Goal: Task Accomplishment & Management: Complete application form

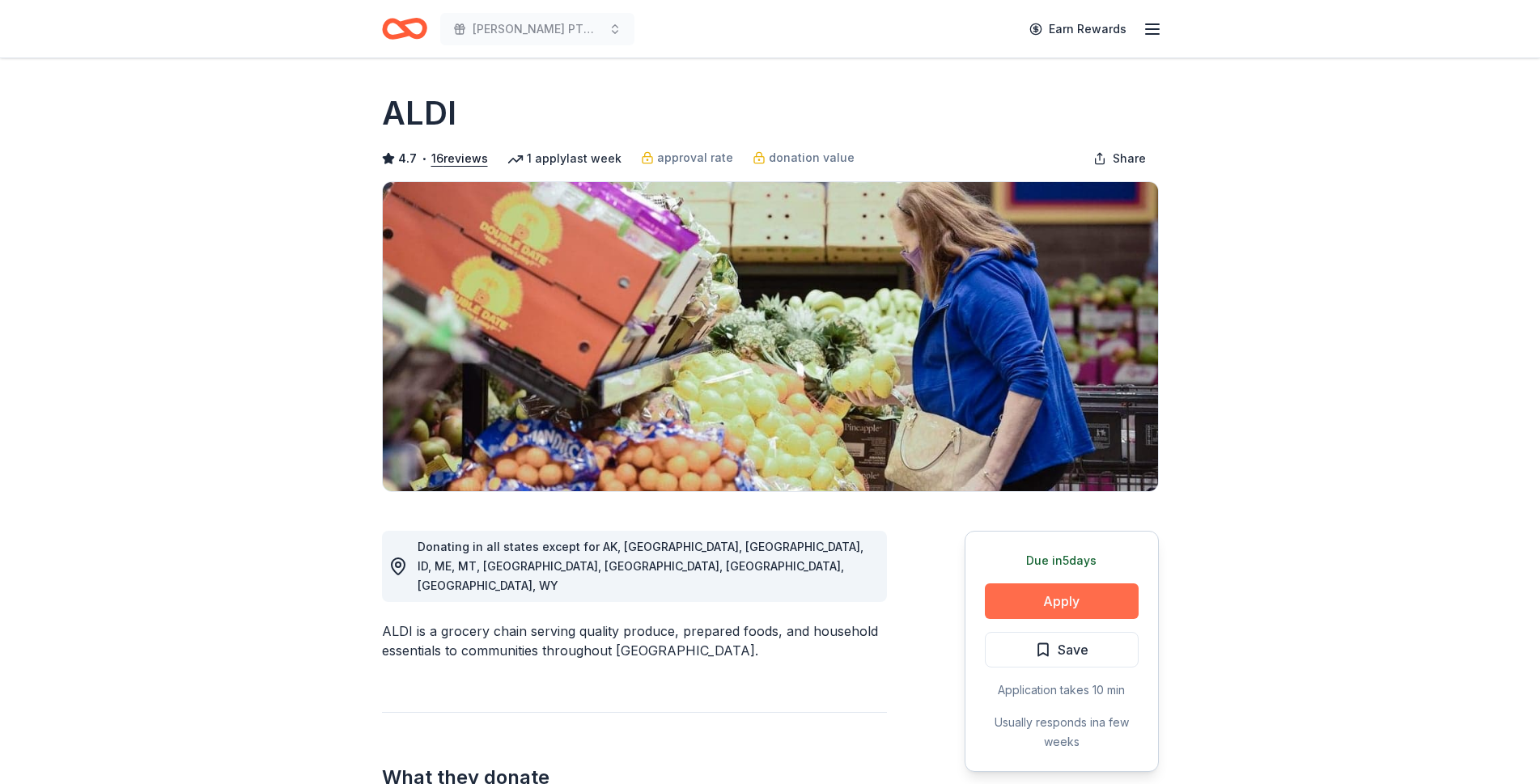
click at [1010, 594] on button "Apply" at bounding box center [1061, 601] width 154 height 35
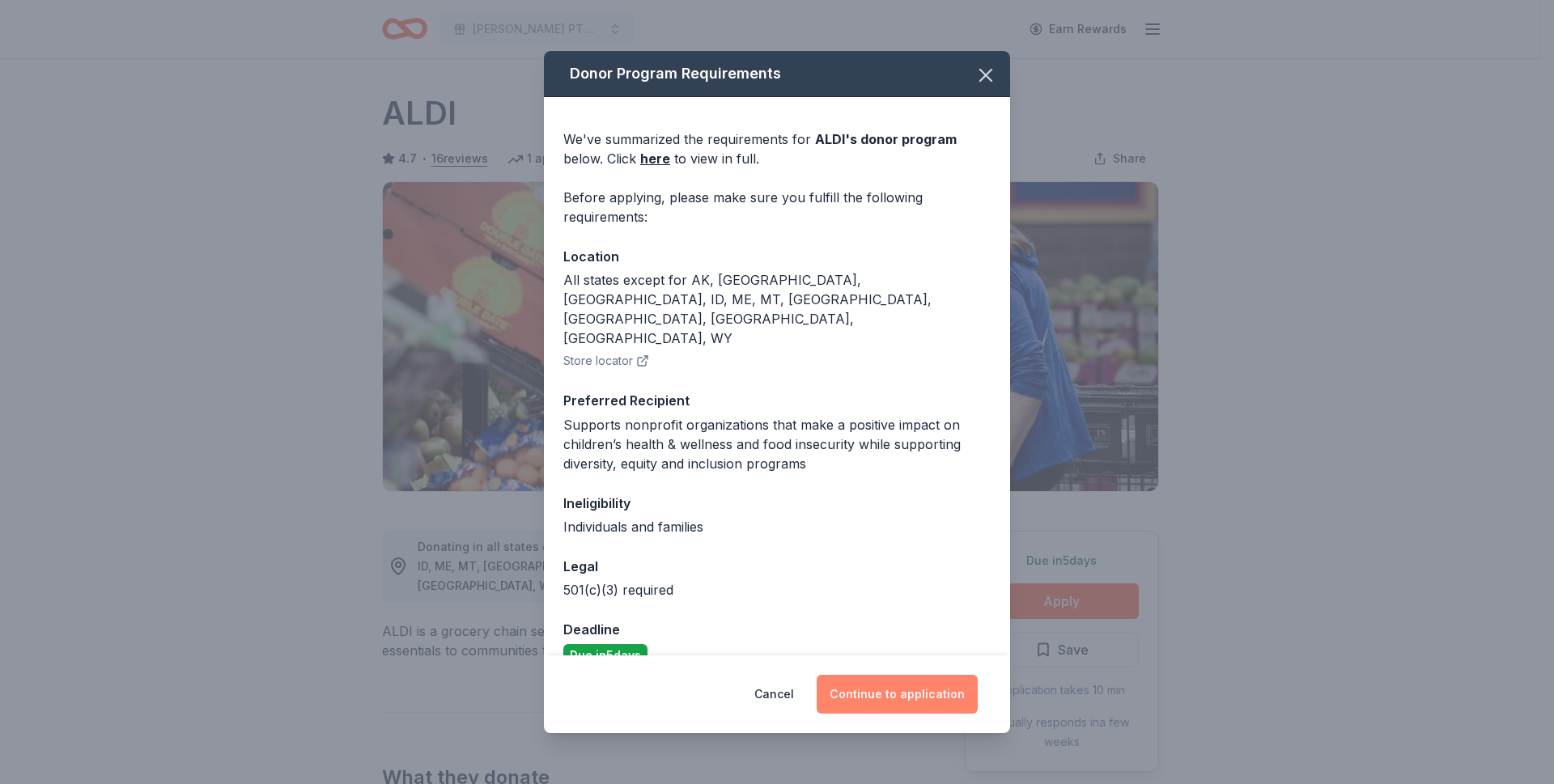
click at [890, 682] on button "Continue to application" at bounding box center [897, 694] width 161 height 39
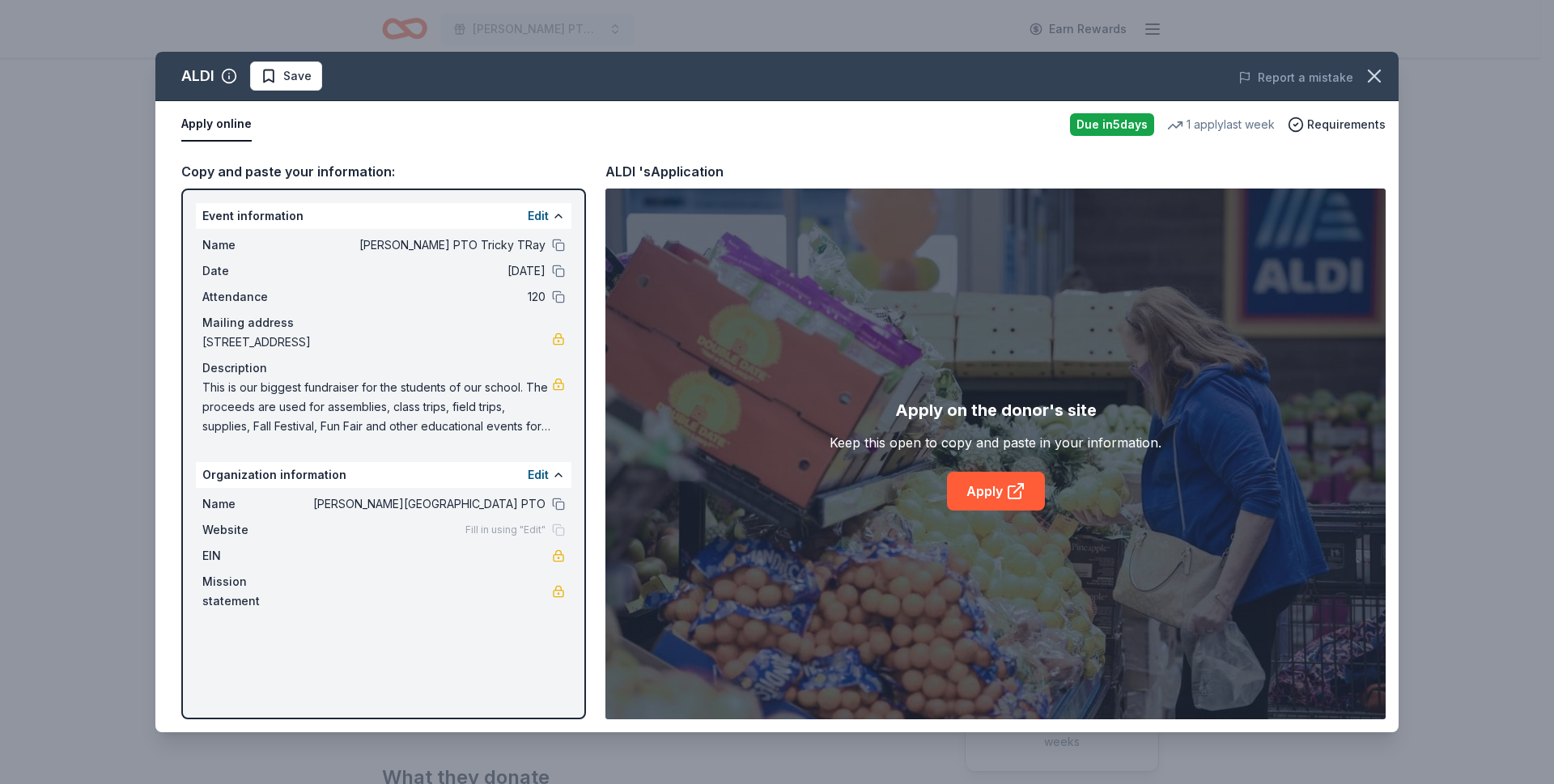
drag, startPoint x: 537, startPoint y: 427, endPoint x: 559, endPoint y: 436, distance: 23.8
click at [559, 436] on div "This is our biggest fundraiser for the students of our school. The proceeds are…" at bounding box center [383, 407] width 363 height 58
click at [467, 390] on span "This is our biggest fundraiser for the students of our school. The proceeds are…" at bounding box center [377, 407] width 349 height 58
click at [553, 385] on link at bounding box center [558, 385] width 13 height 13
click at [991, 504] on link "Apply" at bounding box center [996, 491] width 98 height 39
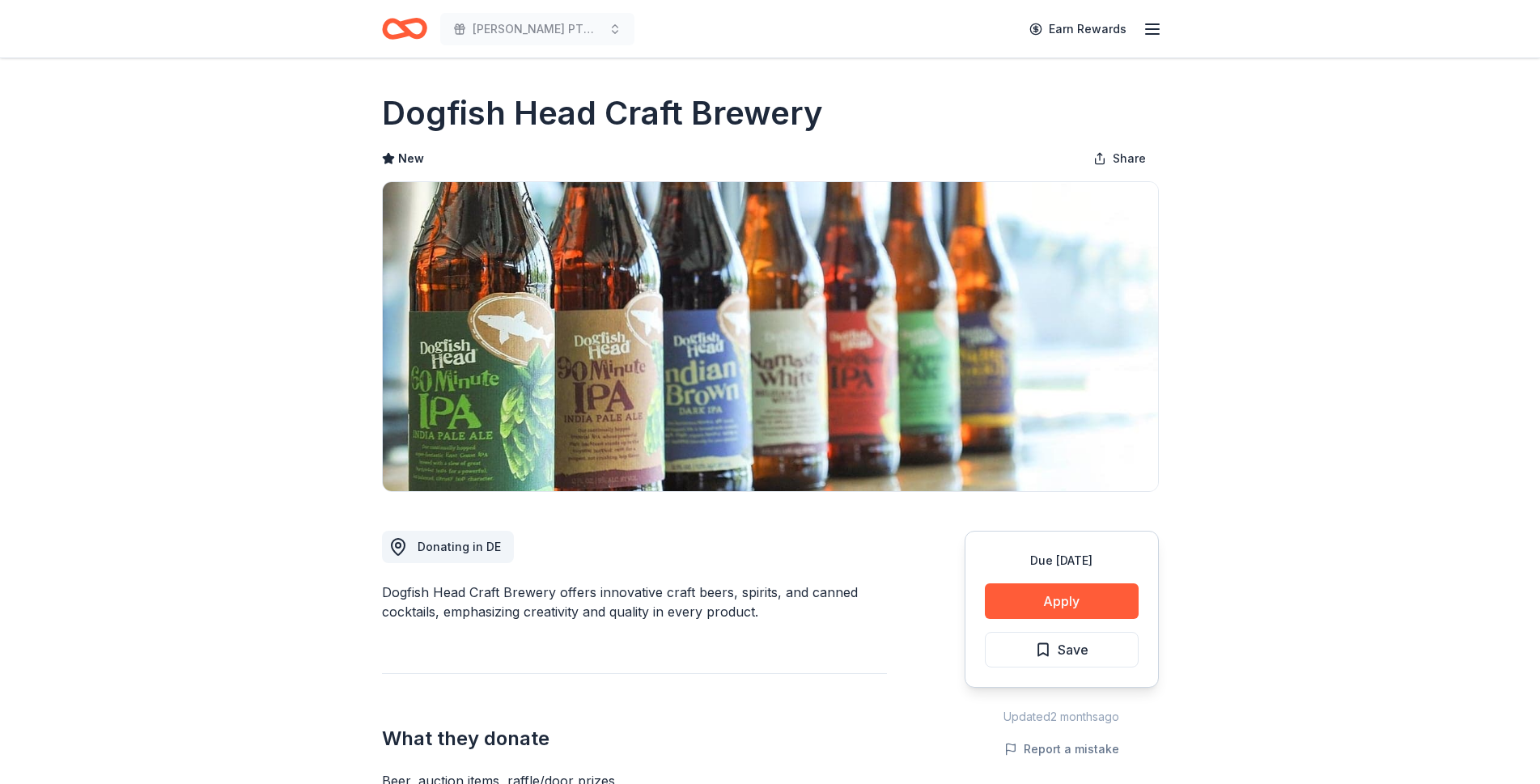
scroll to position [12, 0]
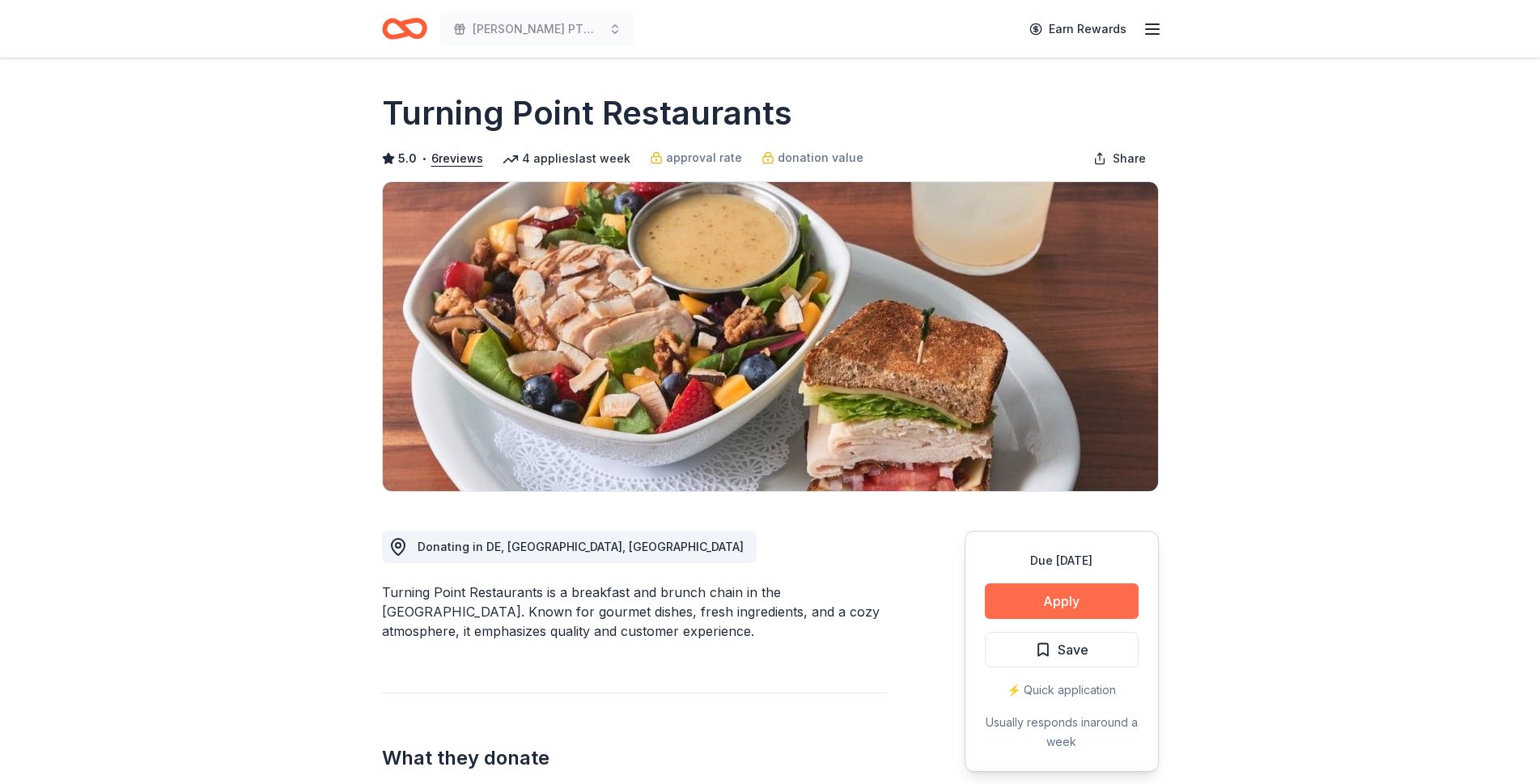
click at [1098, 604] on button "Apply" at bounding box center [1061, 601] width 154 height 35
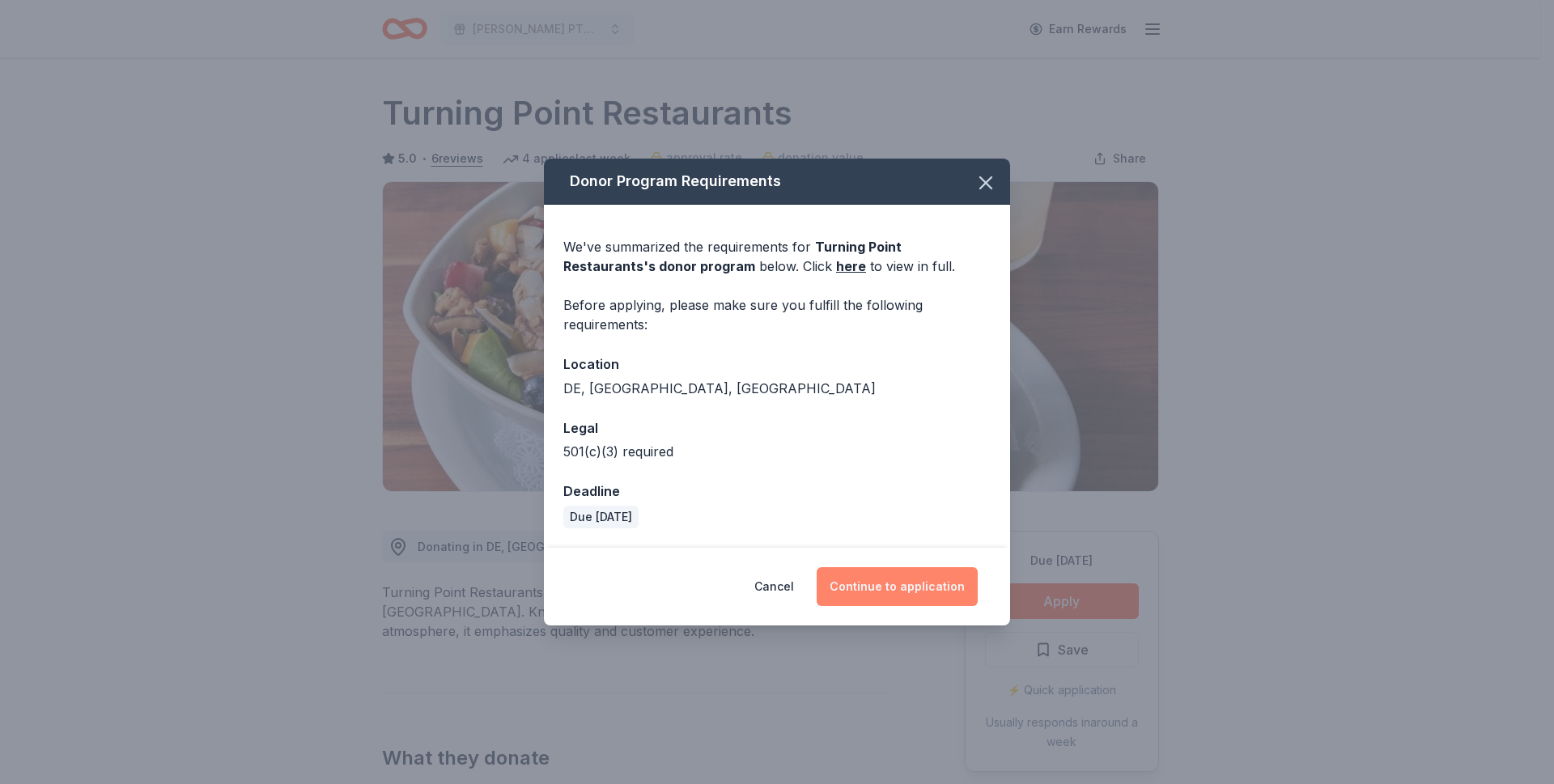
click at [898, 588] on button "Continue to application" at bounding box center [897, 586] width 161 height 39
